Goal: Find specific page/section: Find specific page/section

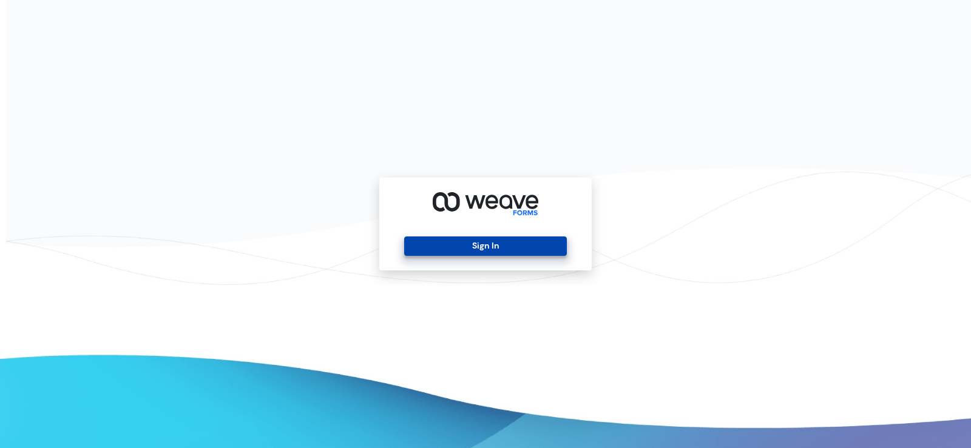
click at [504, 246] on button "Sign In" at bounding box center [485, 246] width 162 height 19
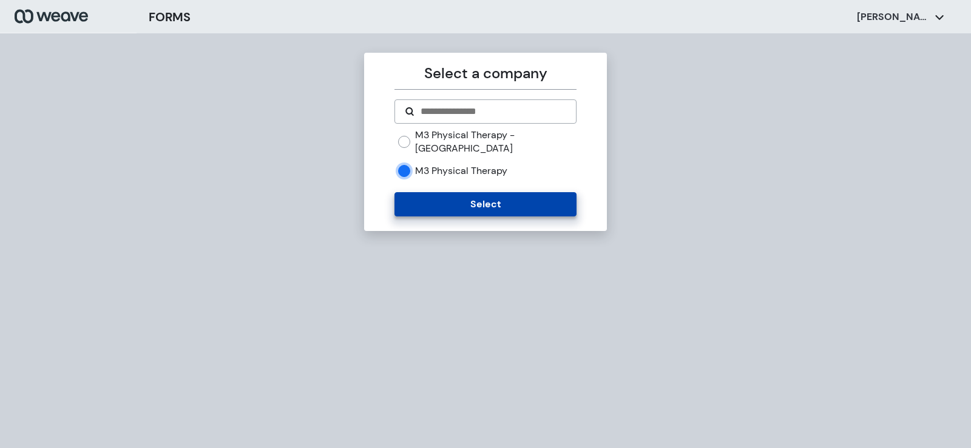
click at [436, 194] on button "Select" at bounding box center [484, 204] width 181 height 24
